Goal: Transaction & Acquisition: Purchase product/service

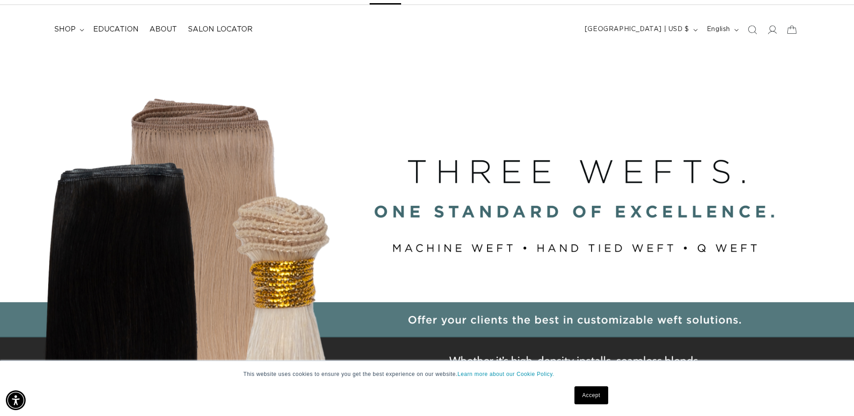
scroll to position [44, 0]
click at [79, 31] on summary "shop" at bounding box center [68, 29] width 39 height 20
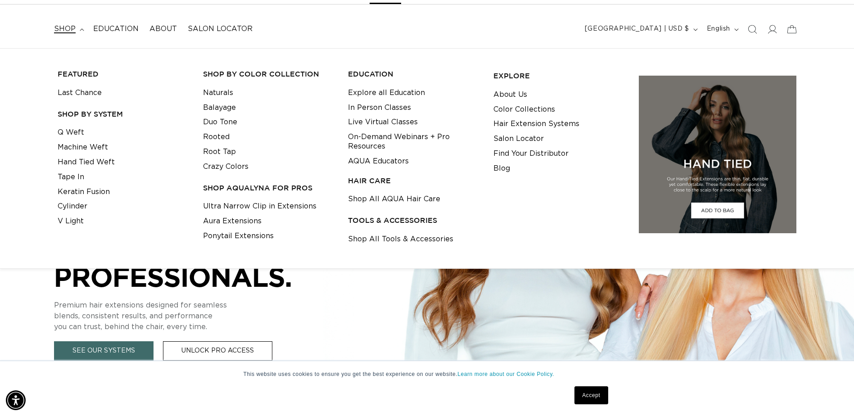
scroll to position [0, 790]
click at [208, 95] on link "Naturals" at bounding box center [218, 93] width 30 height 15
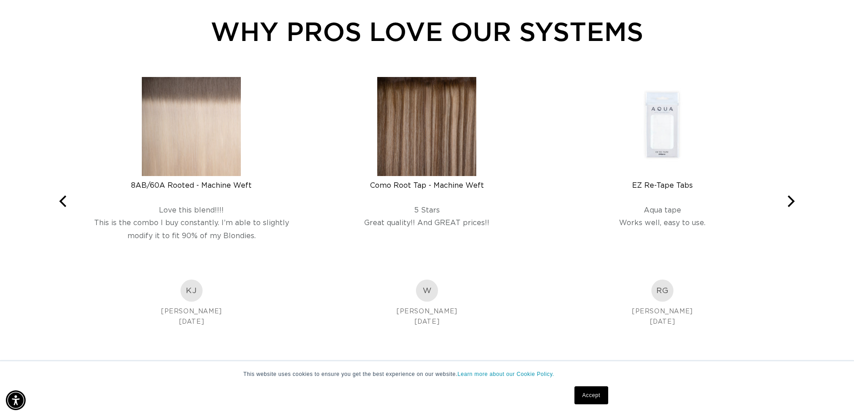
scroll to position [0, 790]
